Goal: Transaction & Acquisition: Purchase product/service

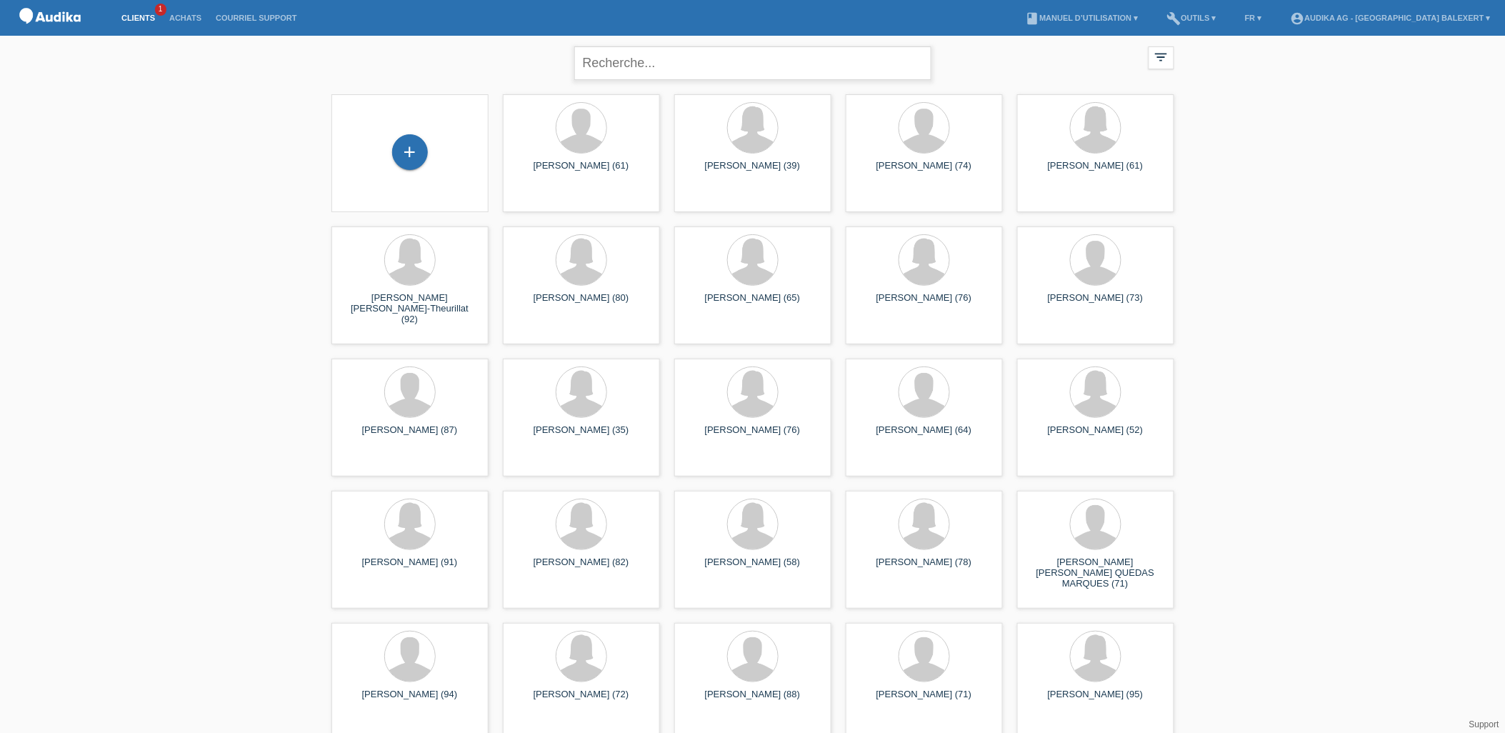
click at [638, 66] on input "text" at bounding box center [752, 63] width 357 height 34
type input "tschumi"
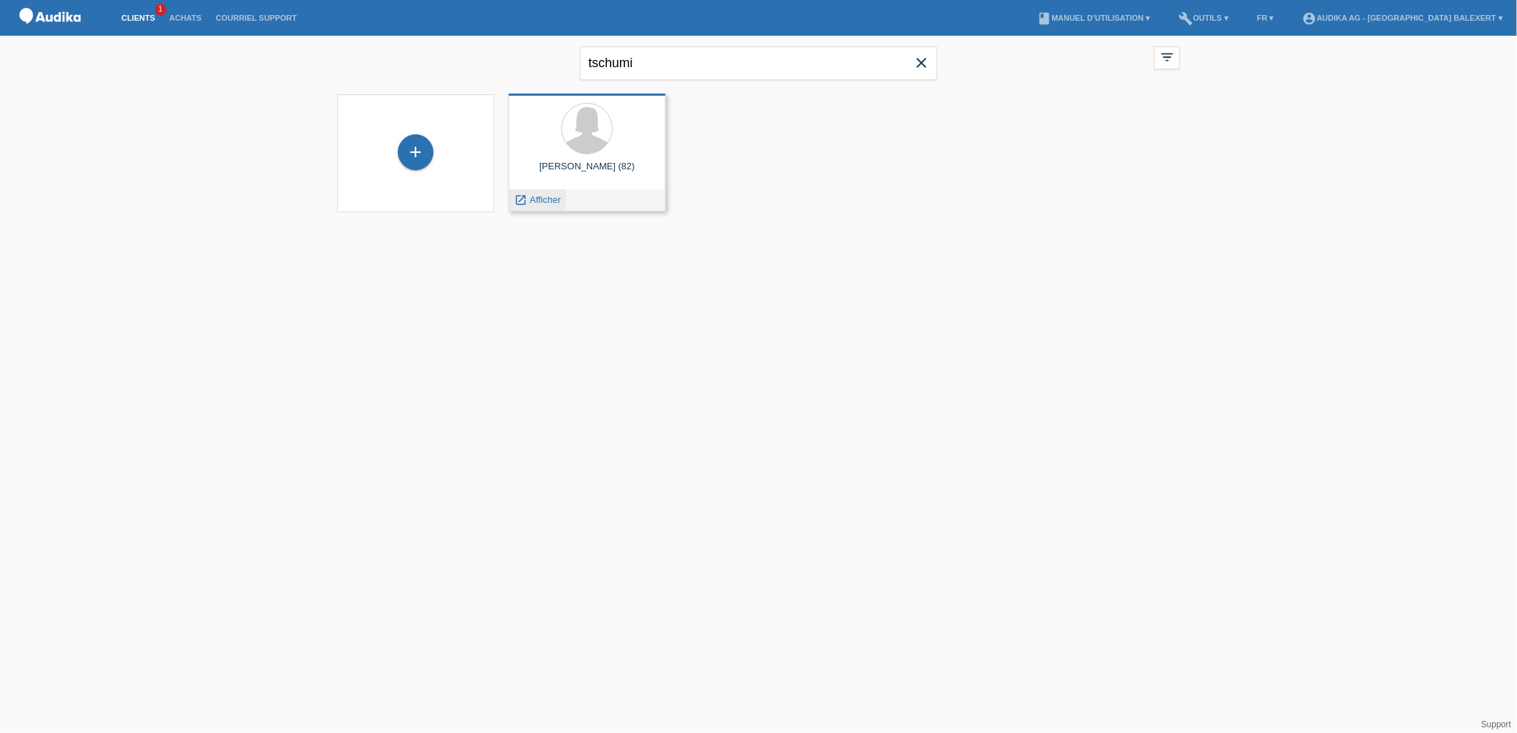
click at [538, 197] on span "Afficher" at bounding box center [545, 199] width 31 height 11
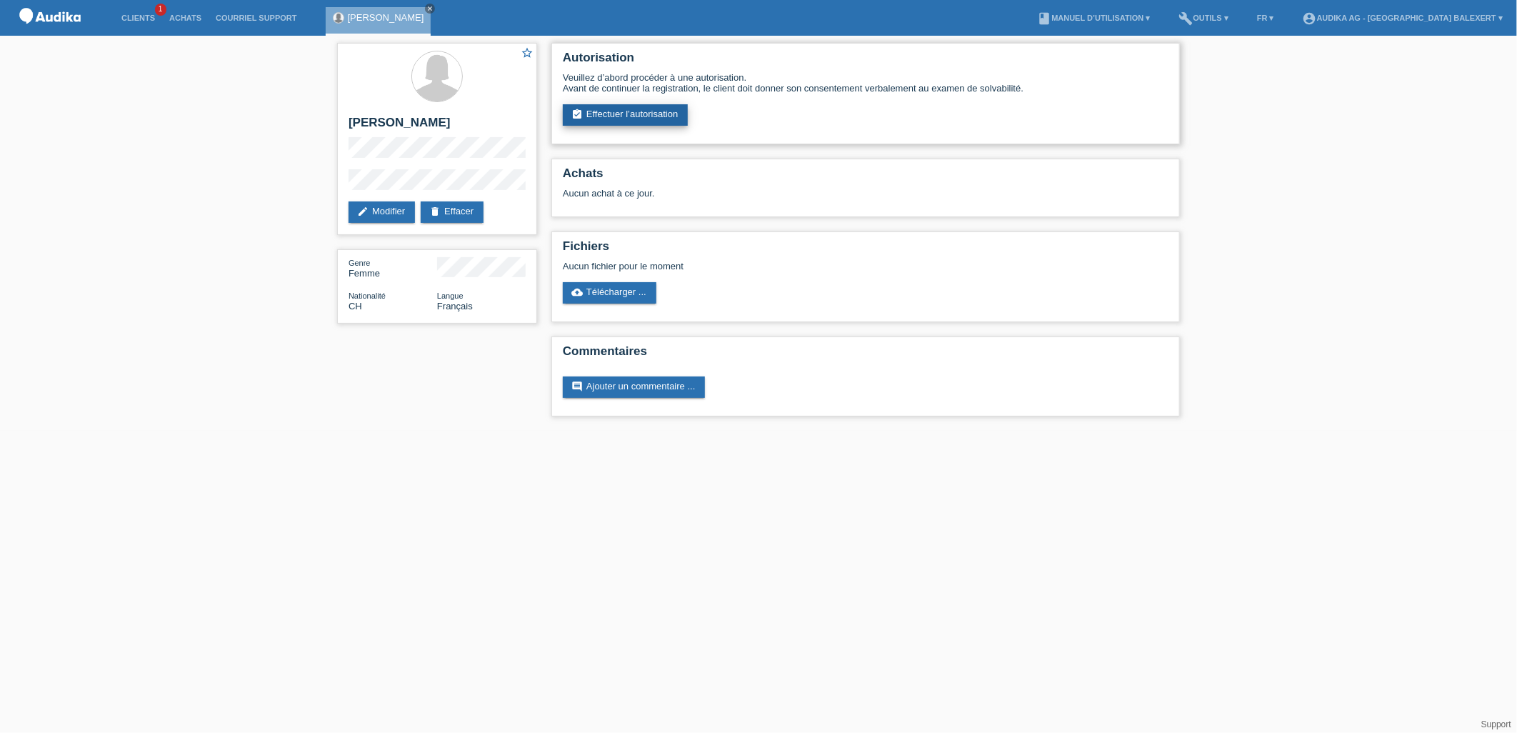
click at [626, 110] on link "assignment_turned_in Effectuer l’autorisation" at bounding box center [625, 114] width 125 height 21
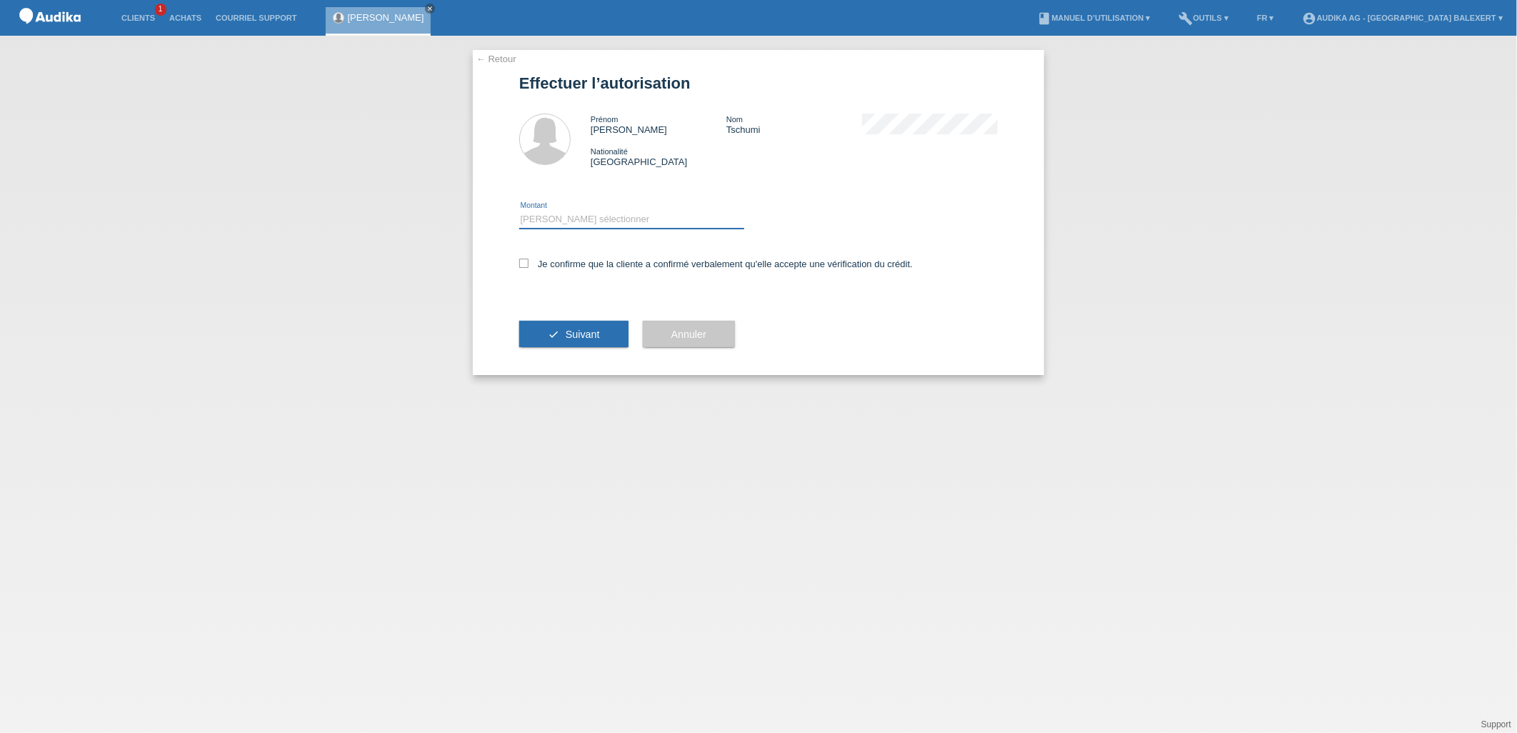
click at [546, 222] on select "Veuillez sélectionner CHF 1.00 - CHF 499.00 CHF 500.00 - CHF 1'999.00 CHF 2'000…" at bounding box center [631, 219] width 225 height 17
select select "3"
click at [519, 211] on select "Veuillez sélectionner CHF 1.00 - CHF 499.00 CHF 500.00 - CHF 1'999.00 CHF 2'000…" at bounding box center [631, 219] width 225 height 17
click at [519, 264] on icon at bounding box center [523, 262] width 9 height 9
click at [519, 264] on input "Je confirme que la cliente a confirmé verbalement qu'elle accepte une vérificat…" at bounding box center [523, 262] width 9 height 9
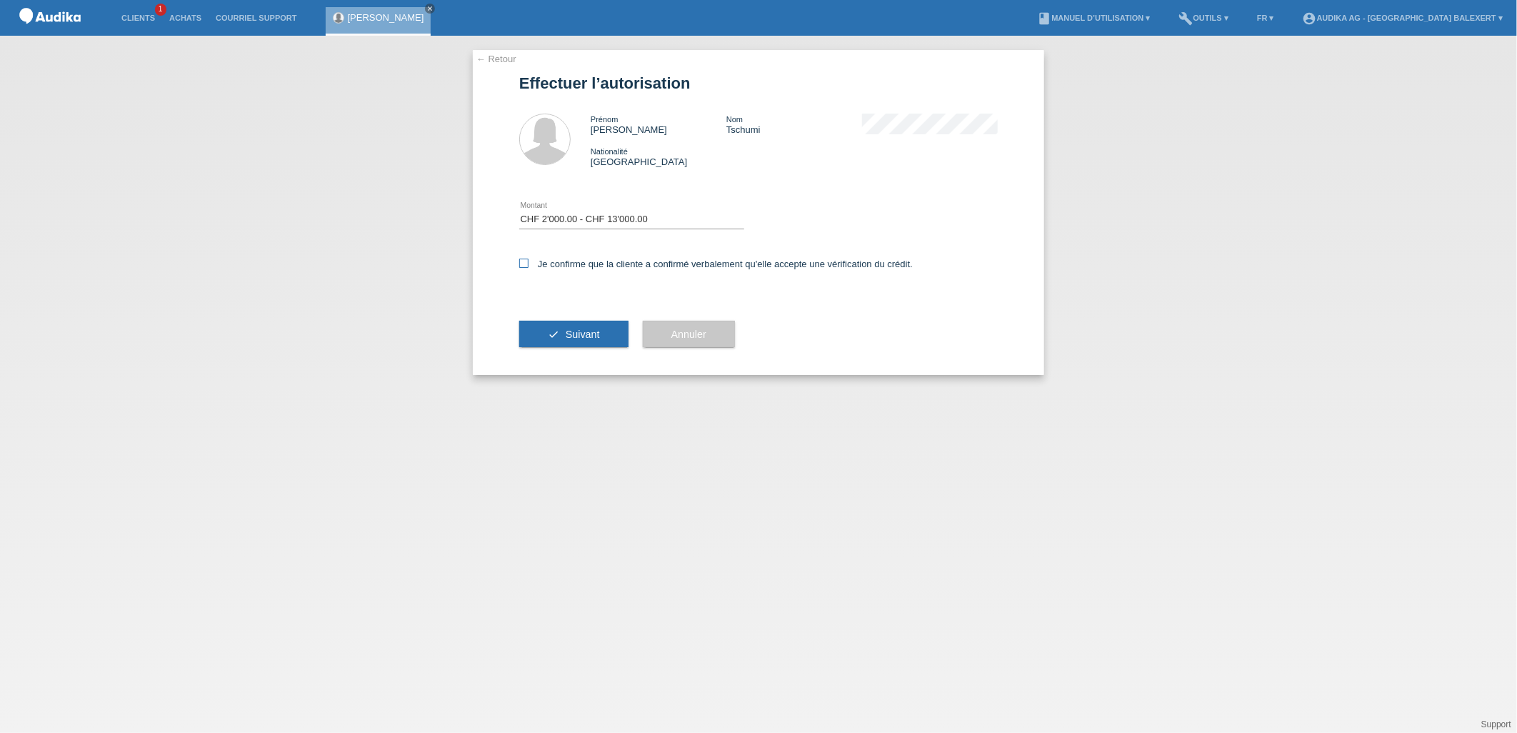
checkbox input "true"
click at [566, 329] on span "Suivant" at bounding box center [583, 333] width 34 height 11
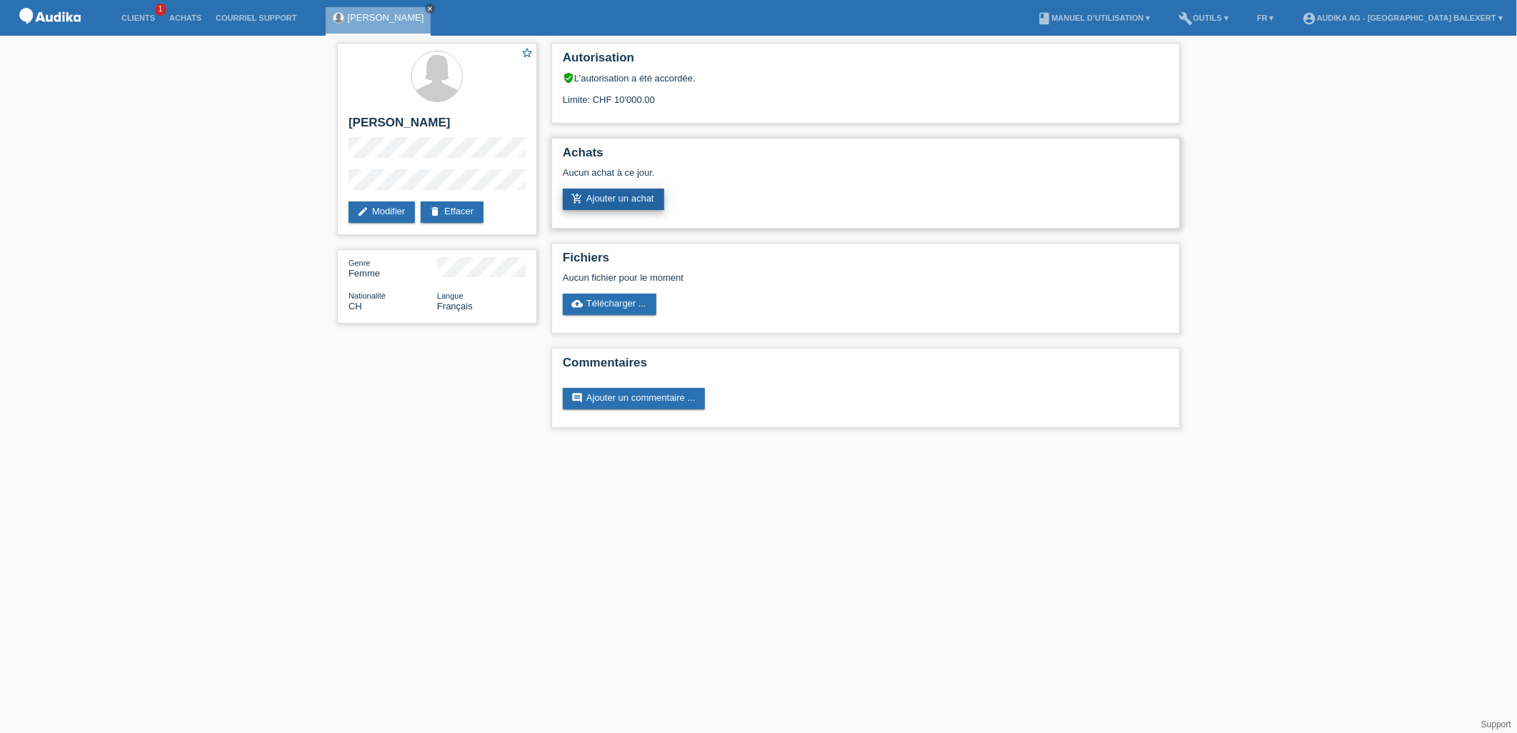
click at [631, 195] on link "add_shopping_cart Ajouter un achat" at bounding box center [613, 199] width 101 height 21
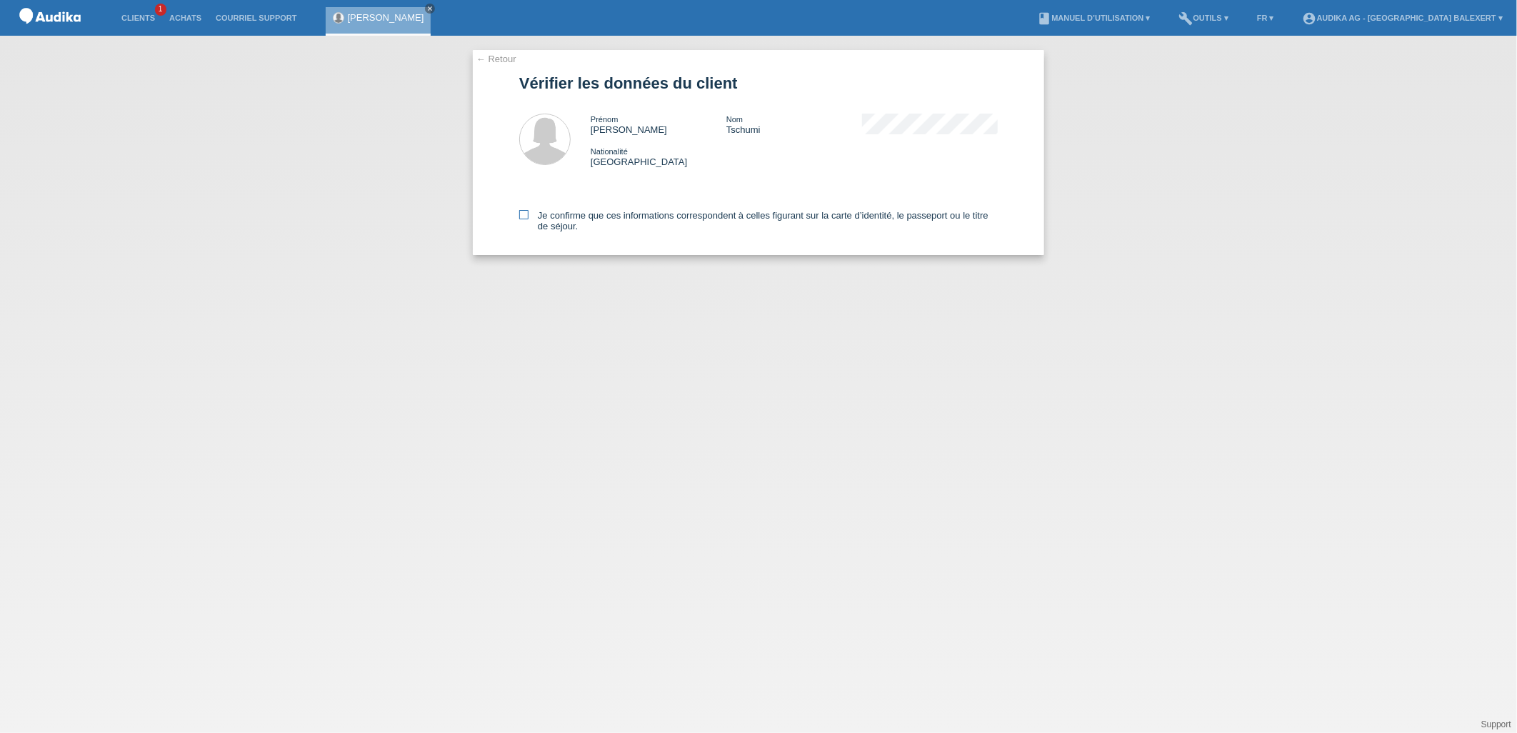
click at [523, 214] on icon at bounding box center [523, 214] width 9 height 9
click at [523, 214] on input "Je confirme que ces informations correspondent à celles figurant sur la carte d…" at bounding box center [523, 214] width 9 height 9
checkbox input "true"
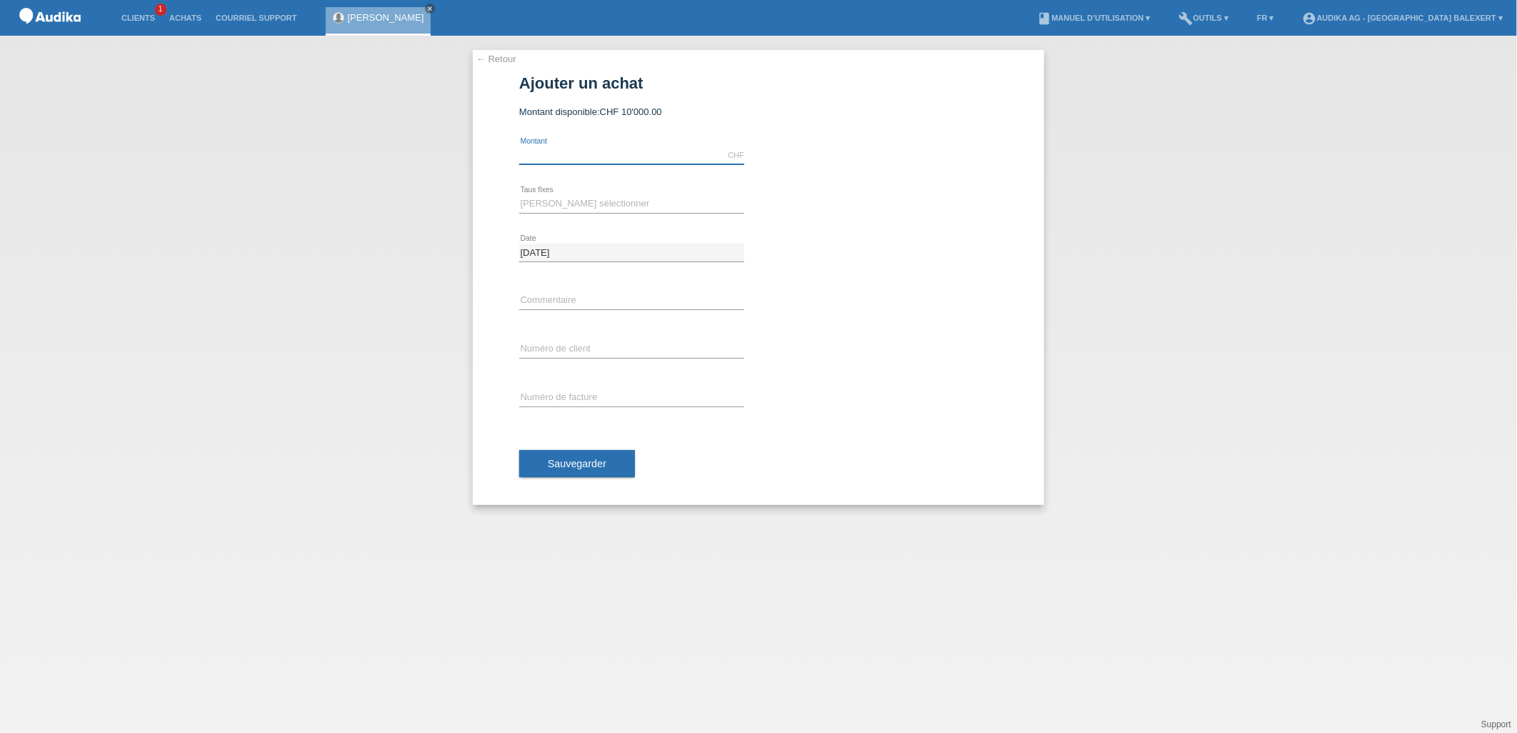
click at [580, 154] on input "text" at bounding box center [631, 155] width 225 height 18
type input "4285.00"
click at [603, 205] on select "Veuillez sélectionner 12 versements 24 versements" at bounding box center [631, 203] width 225 height 17
select select "177"
click at [519, 195] on select "Veuillez sélectionner 12 versements 24 versements" at bounding box center [631, 203] width 225 height 17
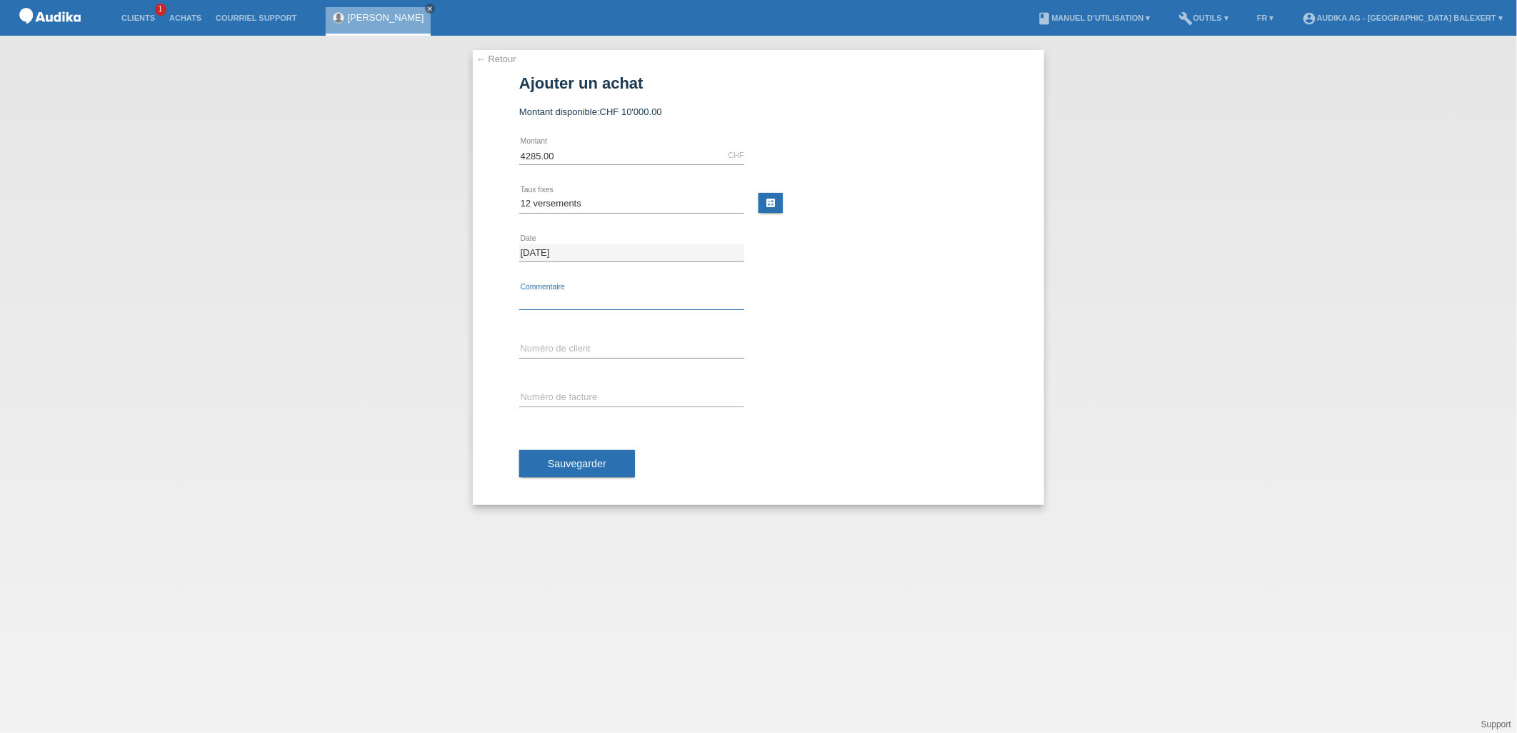
click at [569, 303] on input "text" at bounding box center [631, 301] width 225 height 18
click at [521, 347] on input "C" at bounding box center [631, 350] width 225 height 18
click at [544, 344] on input "C" at bounding box center [631, 350] width 225 height 18
type input "C14727909"
click at [496, 64] on div "← Retour Ajouter un achat Montant disponible: CHF 10'000.00 4285.00 error" at bounding box center [758, 277] width 571 height 455
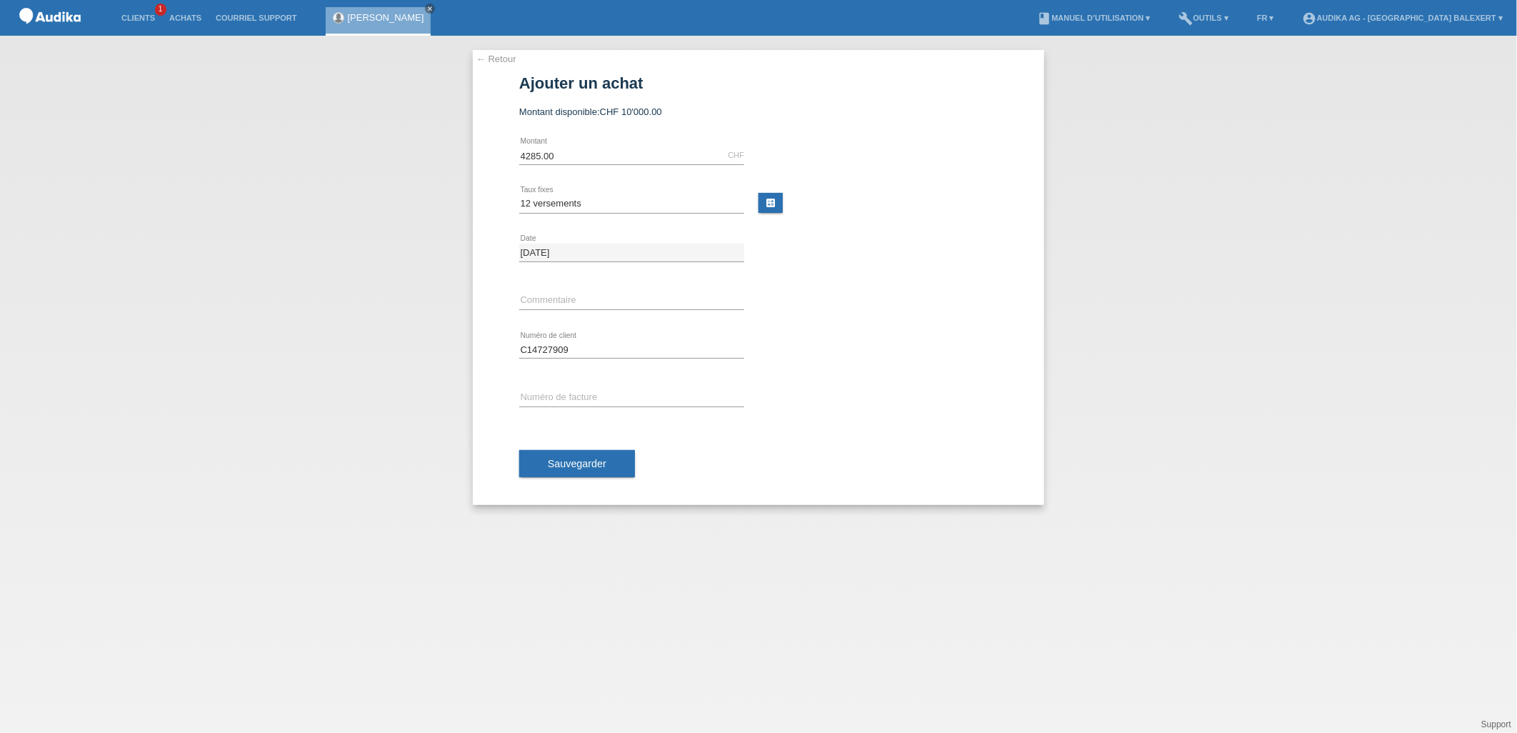
click at [494, 58] on link "← Retour" at bounding box center [496, 59] width 40 height 11
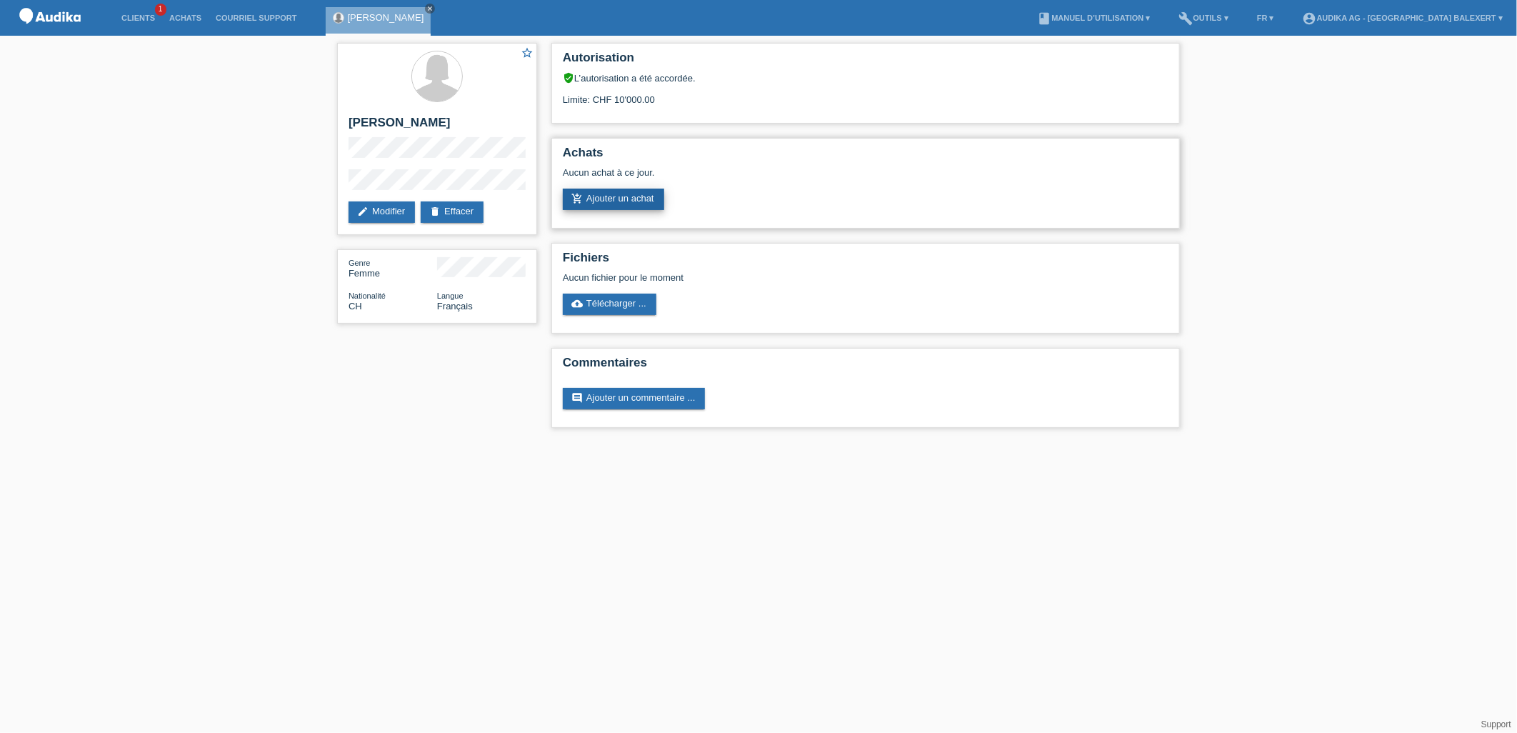
click at [616, 196] on link "add_shopping_cart Ajouter un achat" at bounding box center [613, 199] width 101 height 21
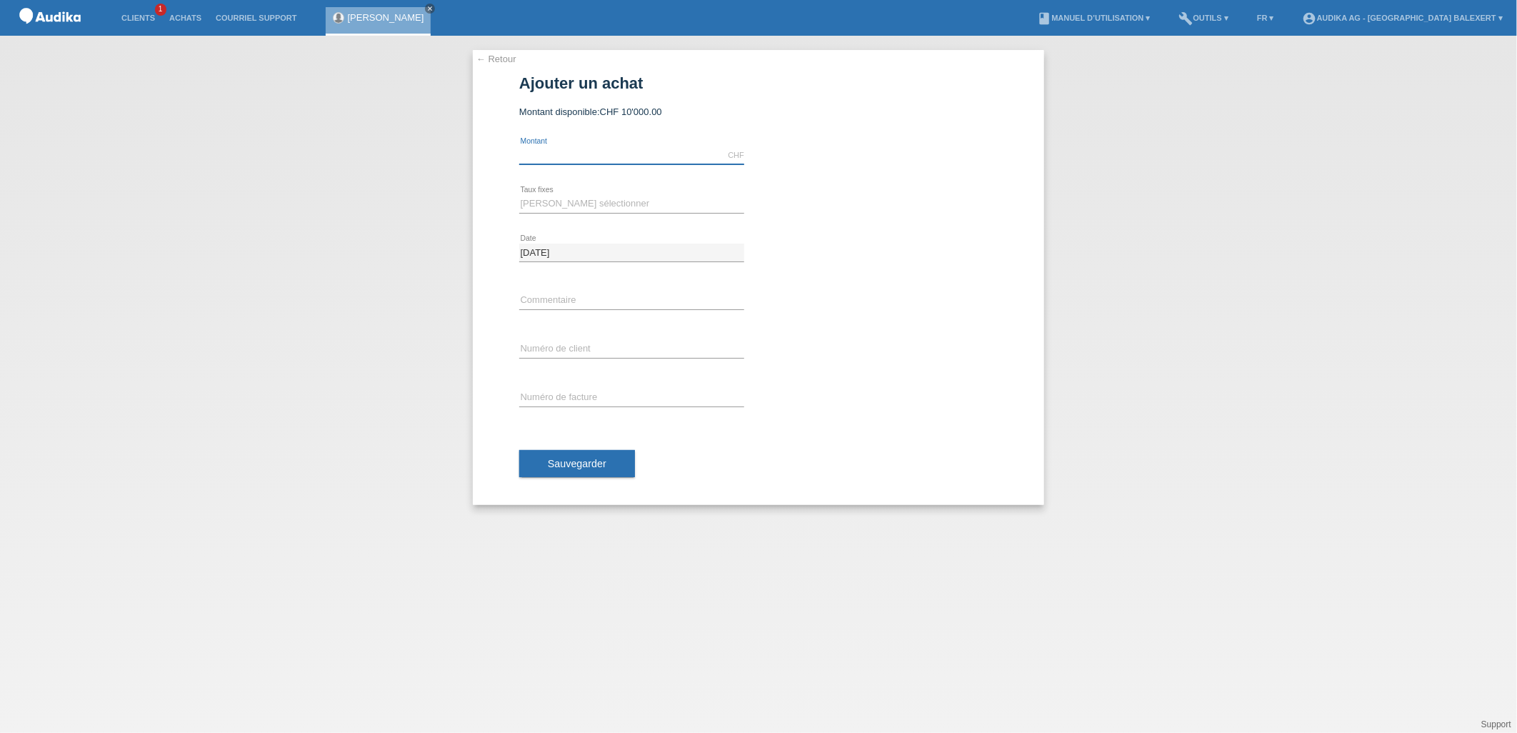
click at [591, 161] on input "text" at bounding box center [631, 155] width 225 height 18
type input "4285.00"
click at [570, 201] on select "[PERSON_NAME] sélectionner 12 versements 24 versements" at bounding box center [631, 203] width 225 height 17
select select "177"
click at [519, 195] on select "[PERSON_NAME] sélectionner 12 versements 24 versements" at bounding box center [631, 203] width 225 height 17
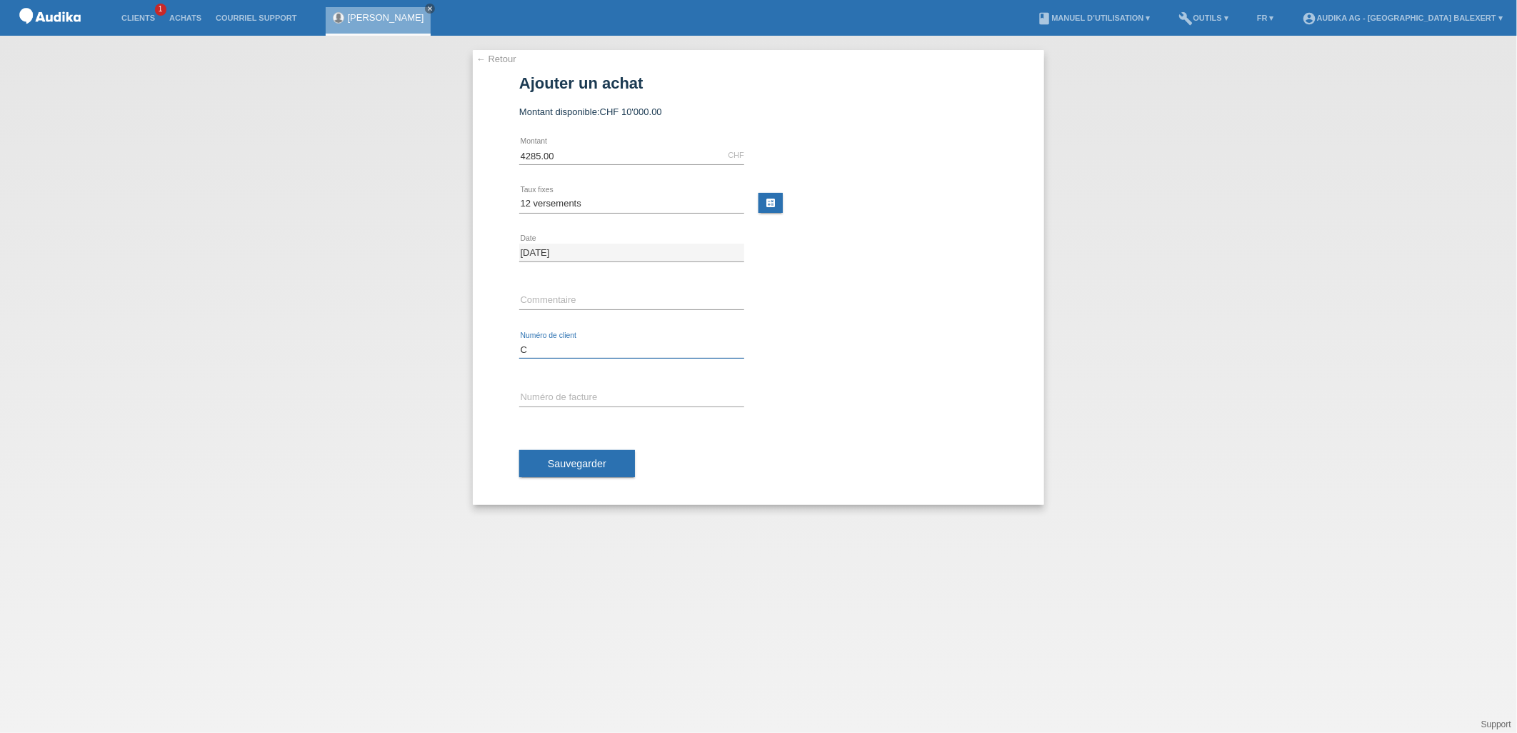
click at [555, 353] on input "C" at bounding box center [631, 350] width 225 height 18
type input "C14727909"
click at [555, 454] on button "Sauvegarder" at bounding box center [577, 463] width 116 height 27
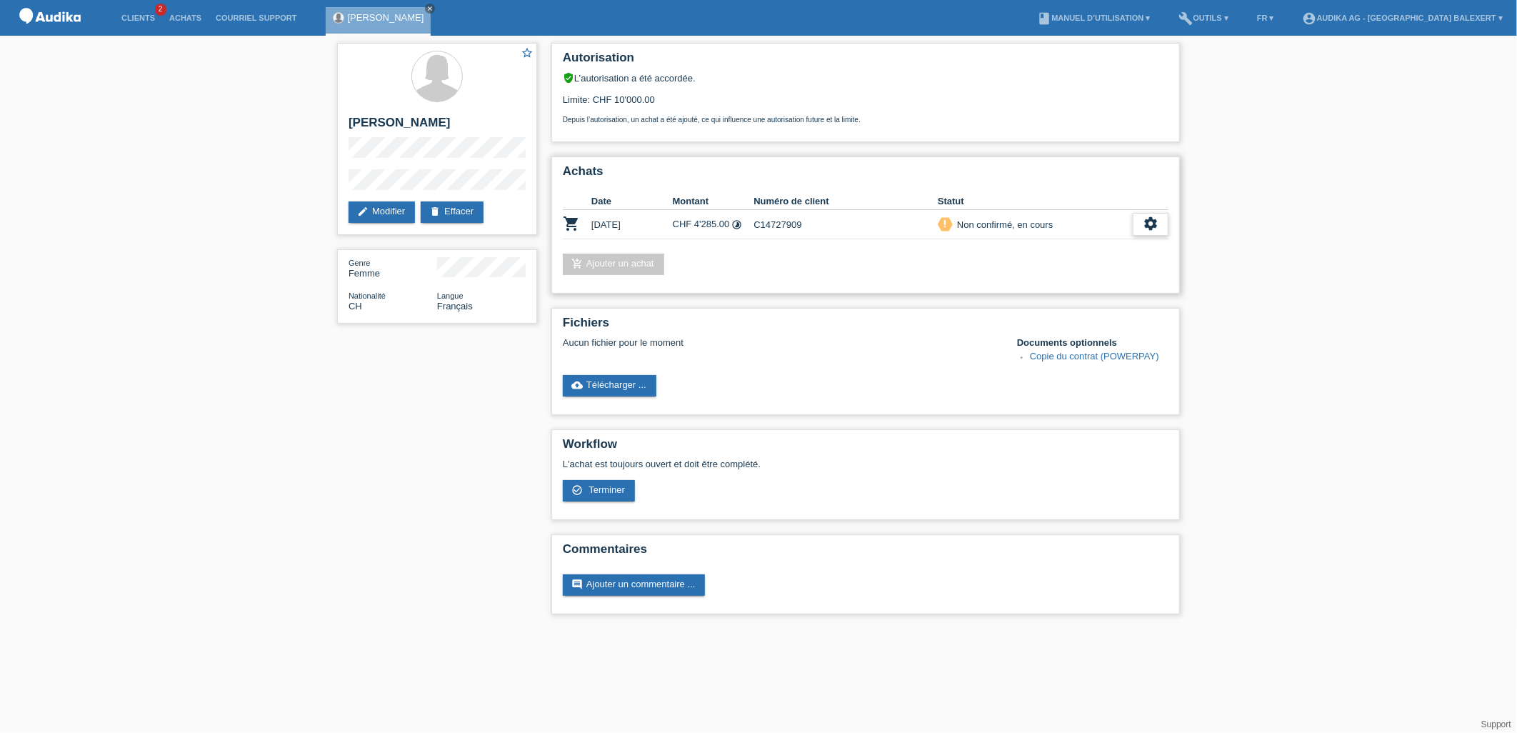
click at [1145, 224] on icon "settings" at bounding box center [1150, 224] width 16 height 16
click at [1055, 244] on span "Afficher" at bounding box center [1048, 243] width 36 height 17
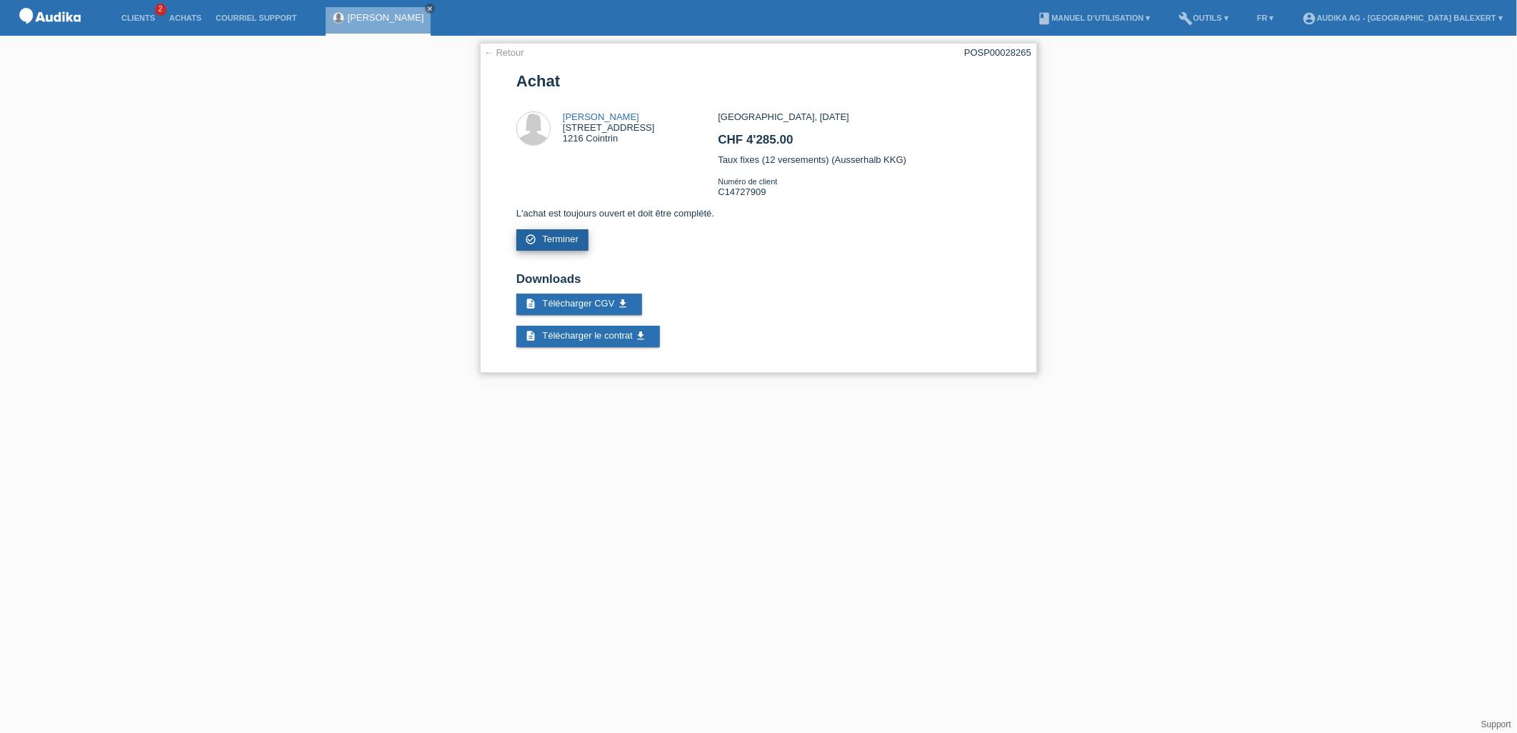
click at [562, 233] on span "Terminer" at bounding box center [560, 238] width 36 height 11
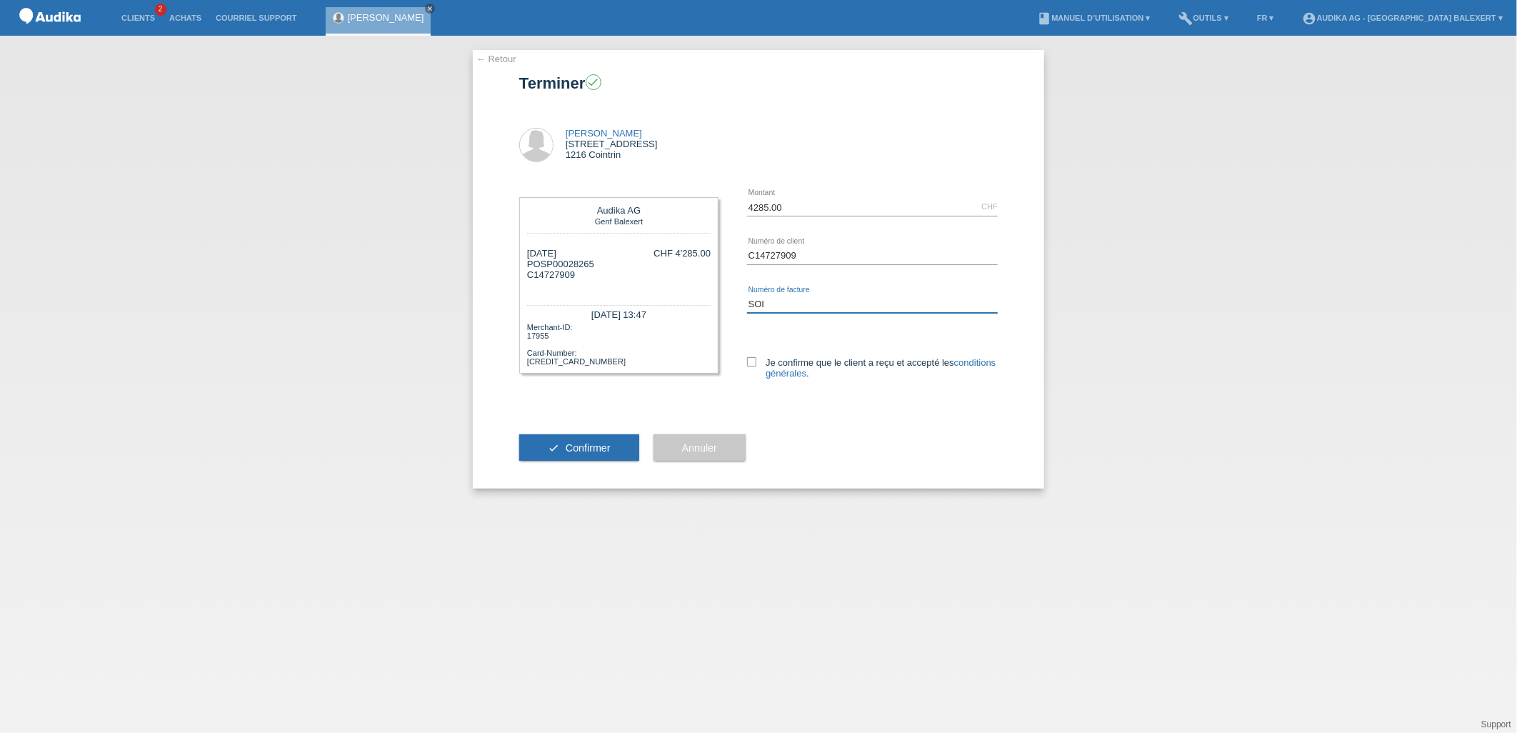
click at [765, 303] on input "SOI" at bounding box center [872, 304] width 251 height 18
type input "SOI000357762"
click at [752, 361] on icon at bounding box center [751, 361] width 9 height 9
click at [752, 361] on input "Je confirme que le client a reçu et accepté les conditions générales ." at bounding box center [751, 361] width 9 height 9
checkbox input "true"
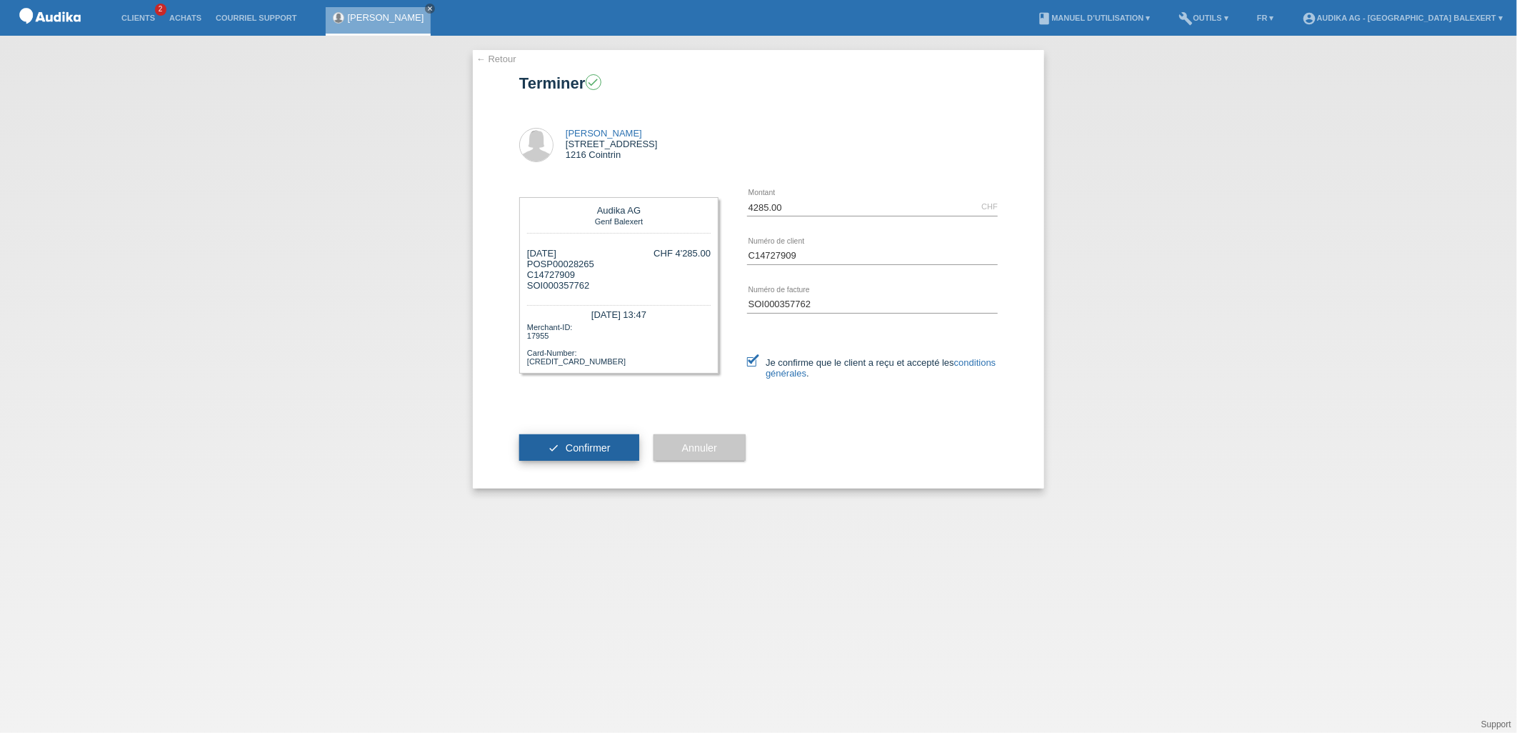
click at [594, 443] on span "Confirmer" at bounding box center [588, 447] width 45 height 11
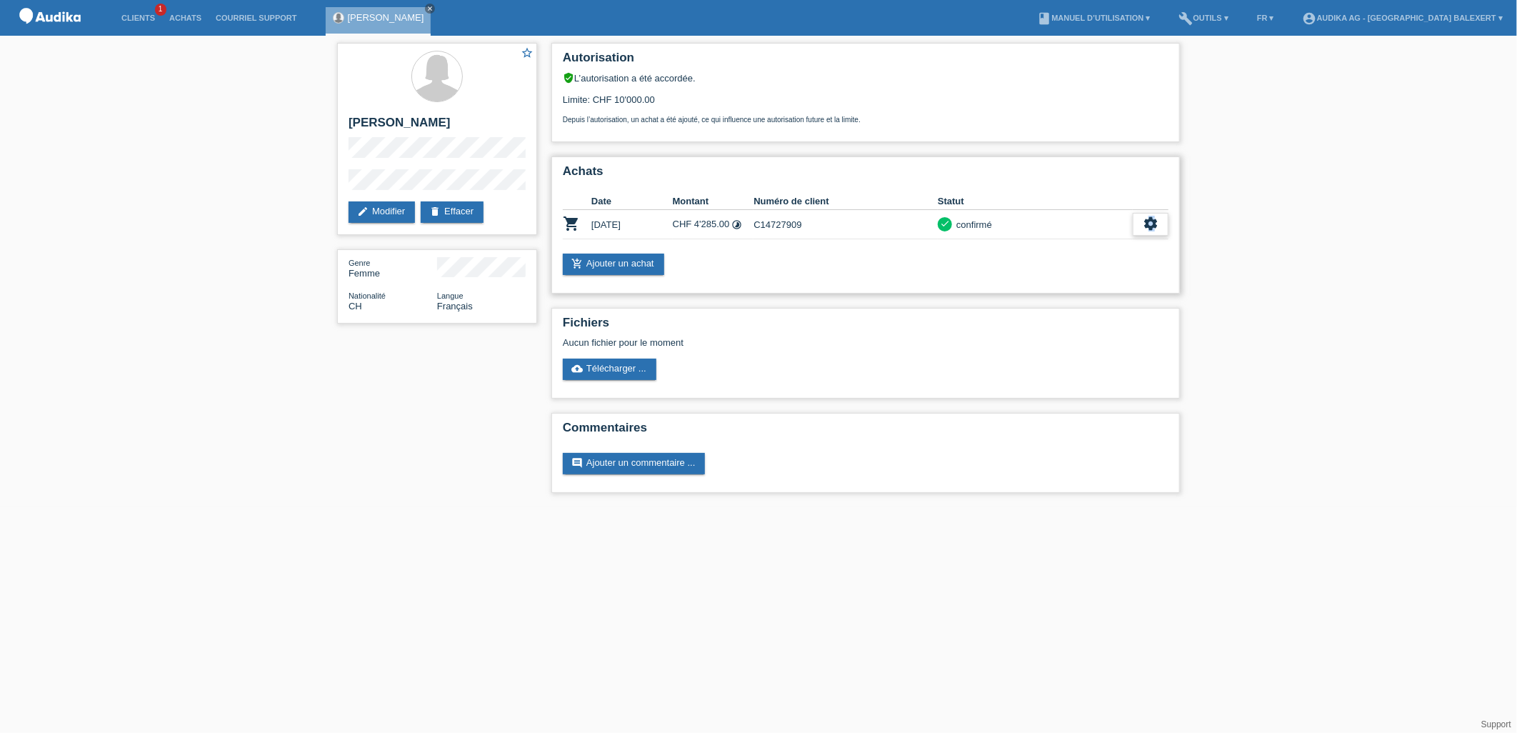
click at [1154, 219] on icon "settings" at bounding box center [1150, 224] width 16 height 16
drag, startPoint x: 1154, startPoint y: 219, endPoint x: 1033, endPoint y: 268, distance: 130.7
click at [1033, 268] on span "Télécharger CGV" at bounding box center [1021, 264] width 76 height 17
click at [1157, 216] on div "settings" at bounding box center [1151, 224] width 36 height 23
click at [1083, 283] on icon "get_app" at bounding box center [1087, 286] width 14 height 14
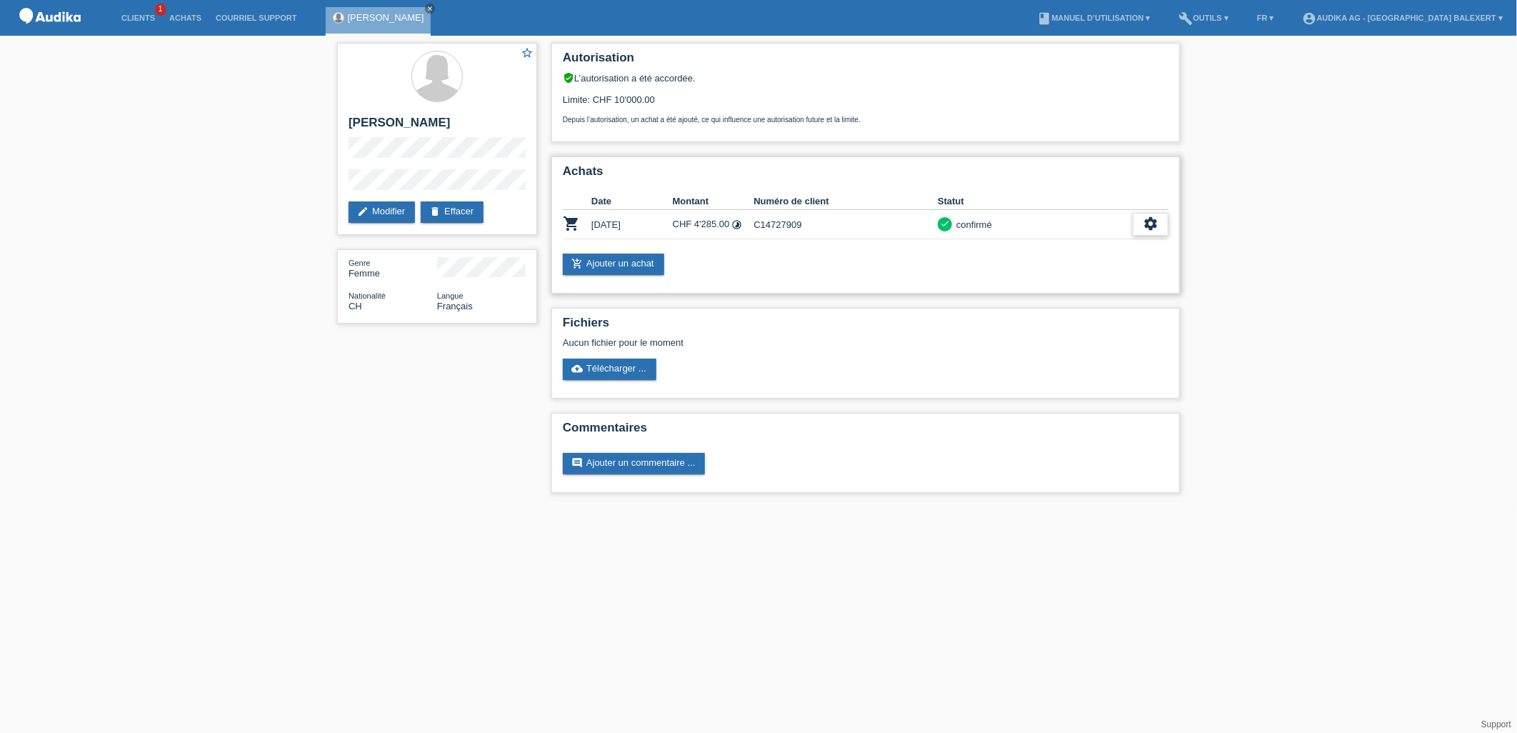
click at [1140, 224] on div "settings" at bounding box center [1151, 224] width 36 height 23
click at [1146, 226] on icon "settings" at bounding box center [1150, 224] width 16 height 16
click at [1067, 288] on span "Télécharger le contrat" at bounding box center [1030, 286] width 94 height 17
click at [1157, 224] on icon "settings" at bounding box center [1150, 224] width 16 height 16
click at [1113, 311] on span "Télécharger les détails du financement" at bounding box center [1065, 307] width 164 height 17
